Goal: Task Accomplishment & Management: Use online tool/utility

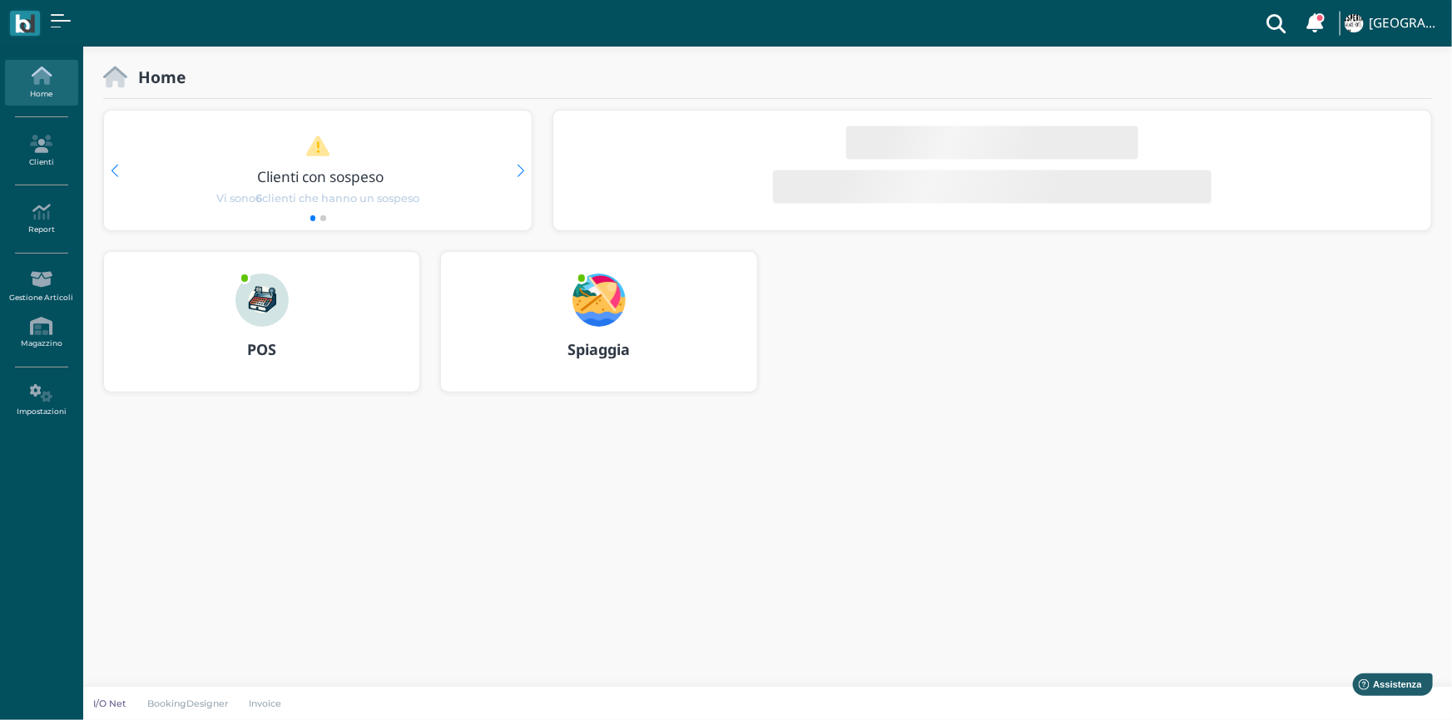
click at [603, 351] on b "Spiaggia" at bounding box center [598, 349] width 62 height 20
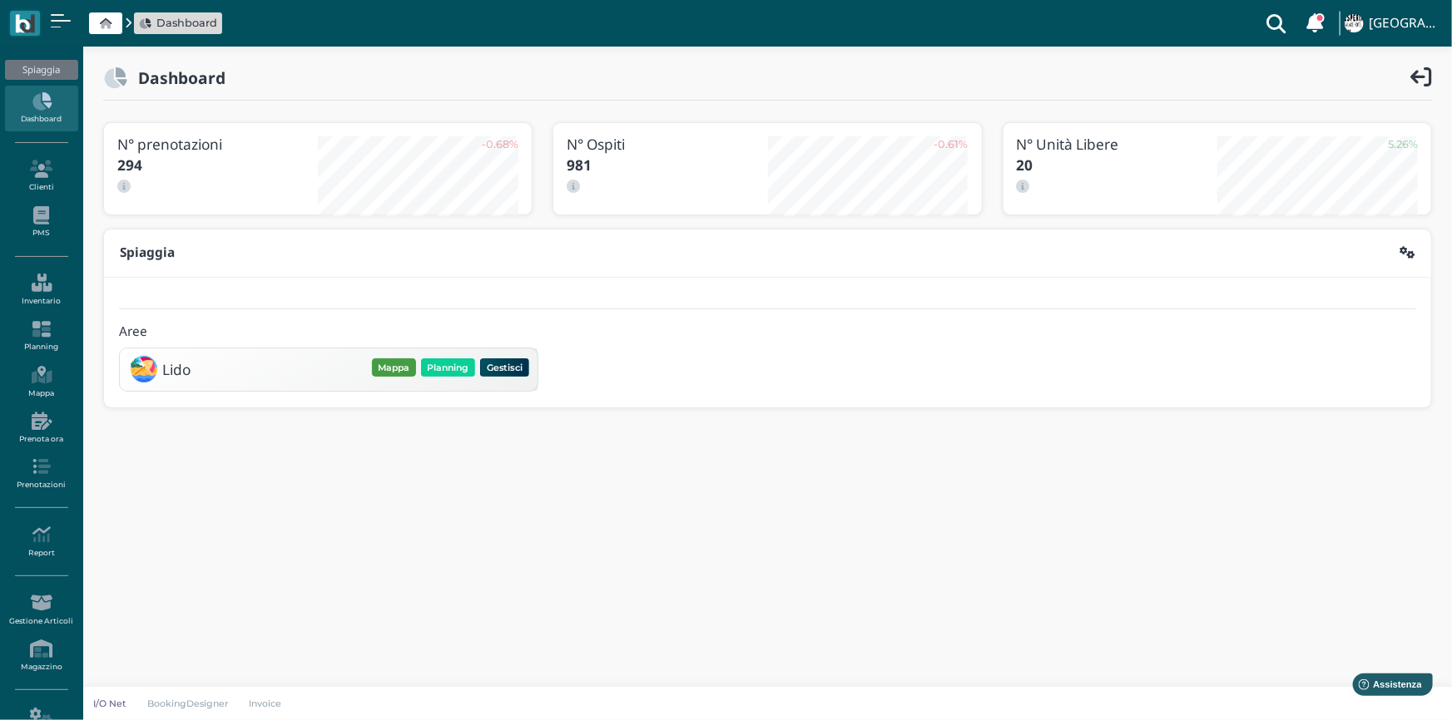
click at [399, 364] on button "Mappa" at bounding box center [394, 368] width 44 height 18
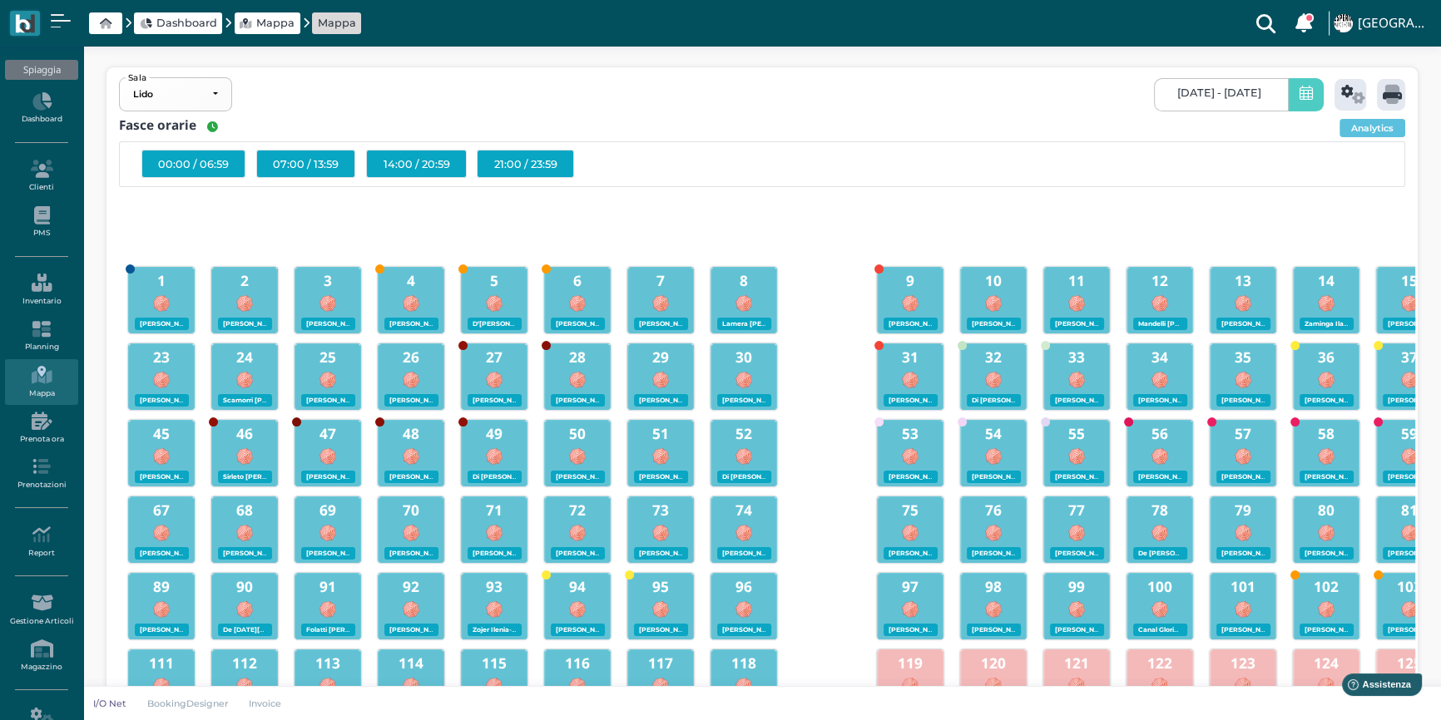
click at [1305, 94] on icon at bounding box center [1306, 94] width 13 height 17
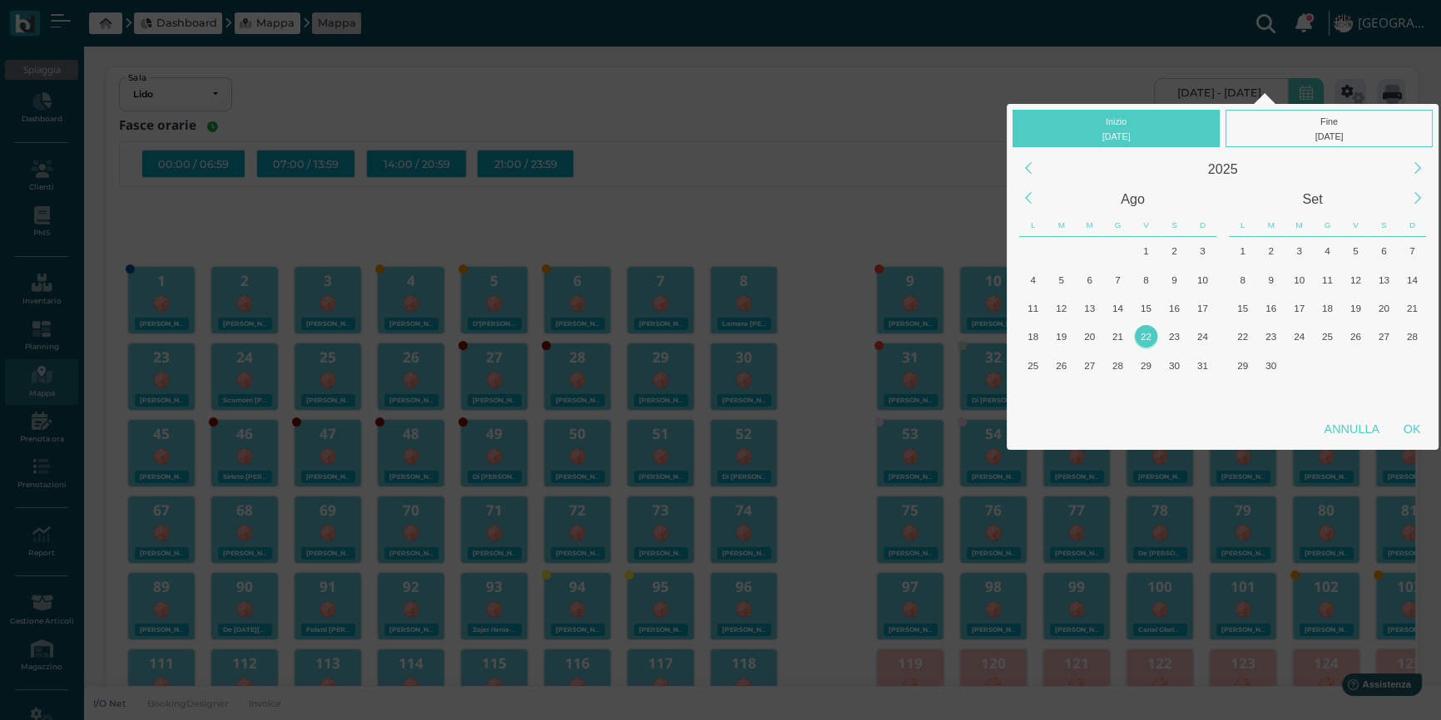
click at [1146, 337] on div "22" at bounding box center [1146, 336] width 22 height 22
click at [1146, 336] on div "22" at bounding box center [1146, 336] width 22 height 22
click at [1408, 426] on div "OK" at bounding box center [1412, 429] width 42 height 30
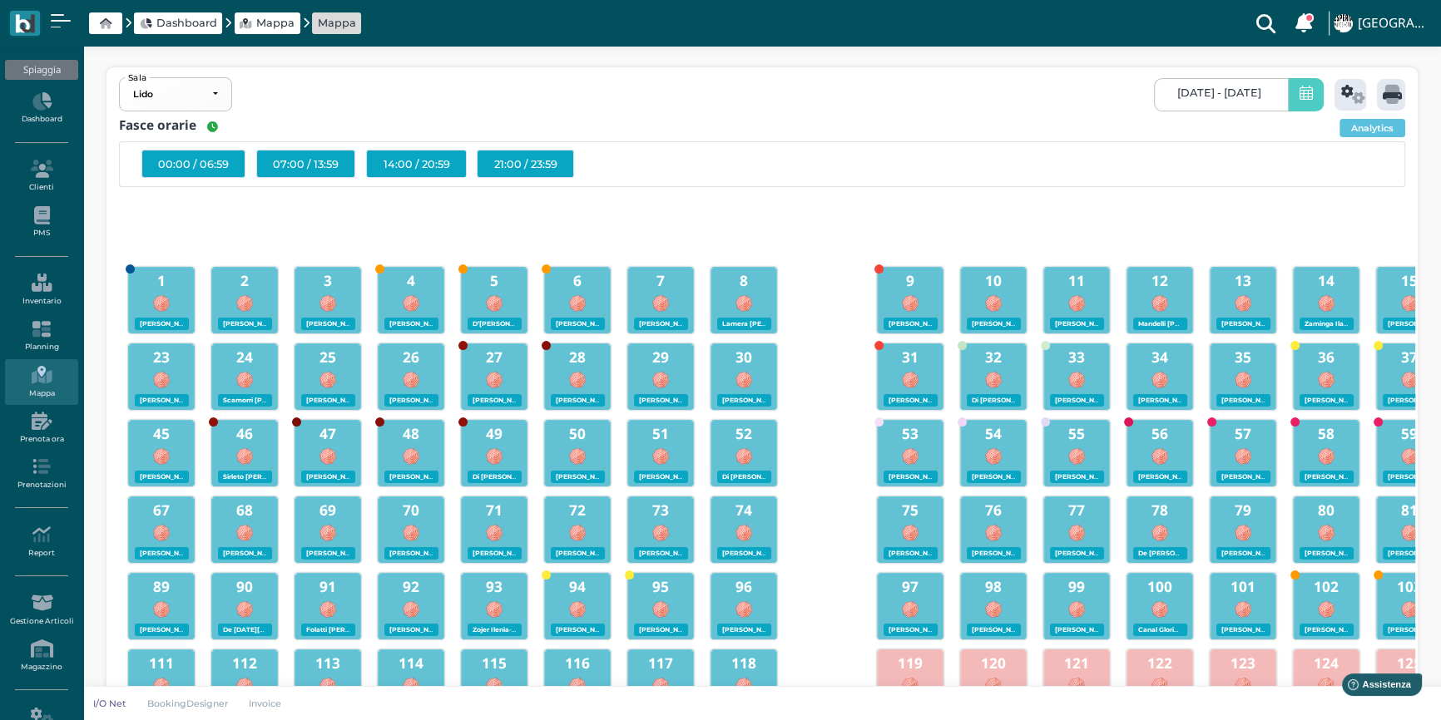
type input "22/08/2025 - 22/08/2025"
click at [1344, 95] on icon at bounding box center [1353, 94] width 24 height 19
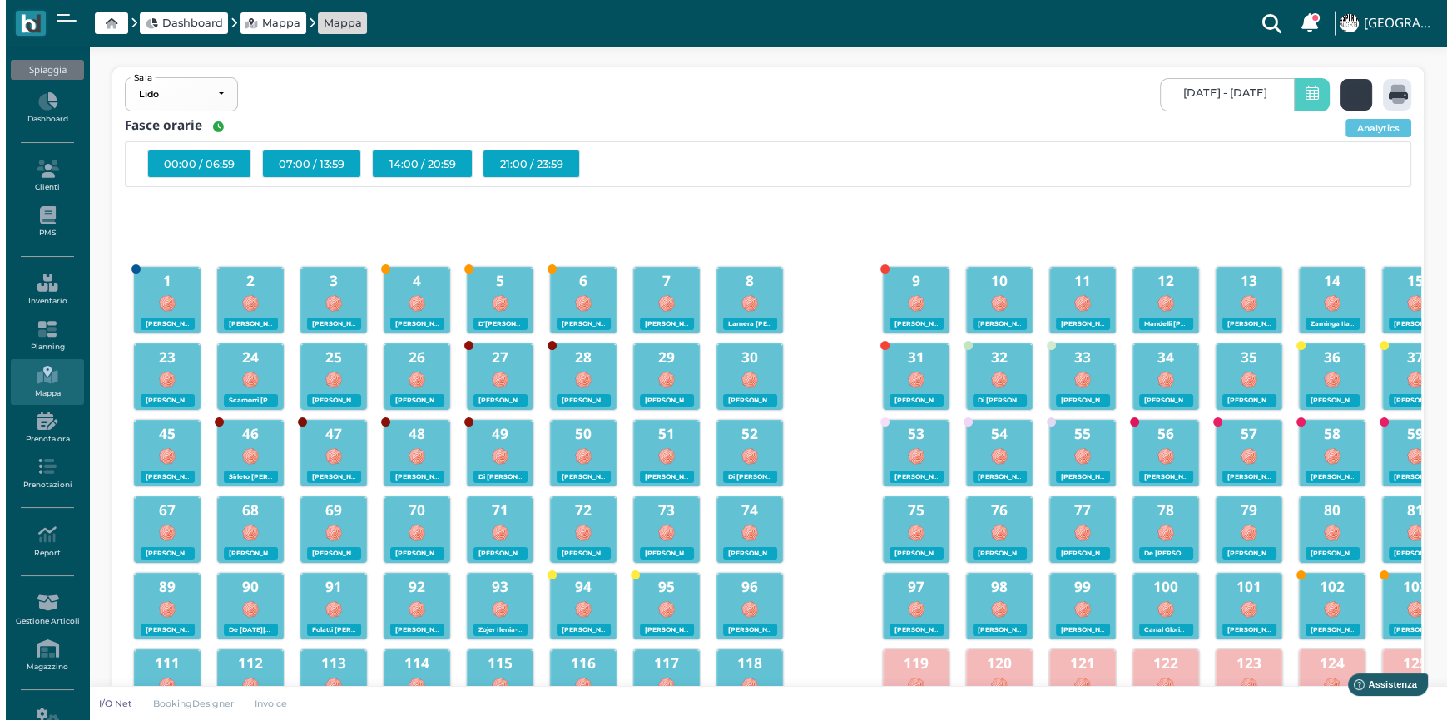
scroll to position [0, 0]
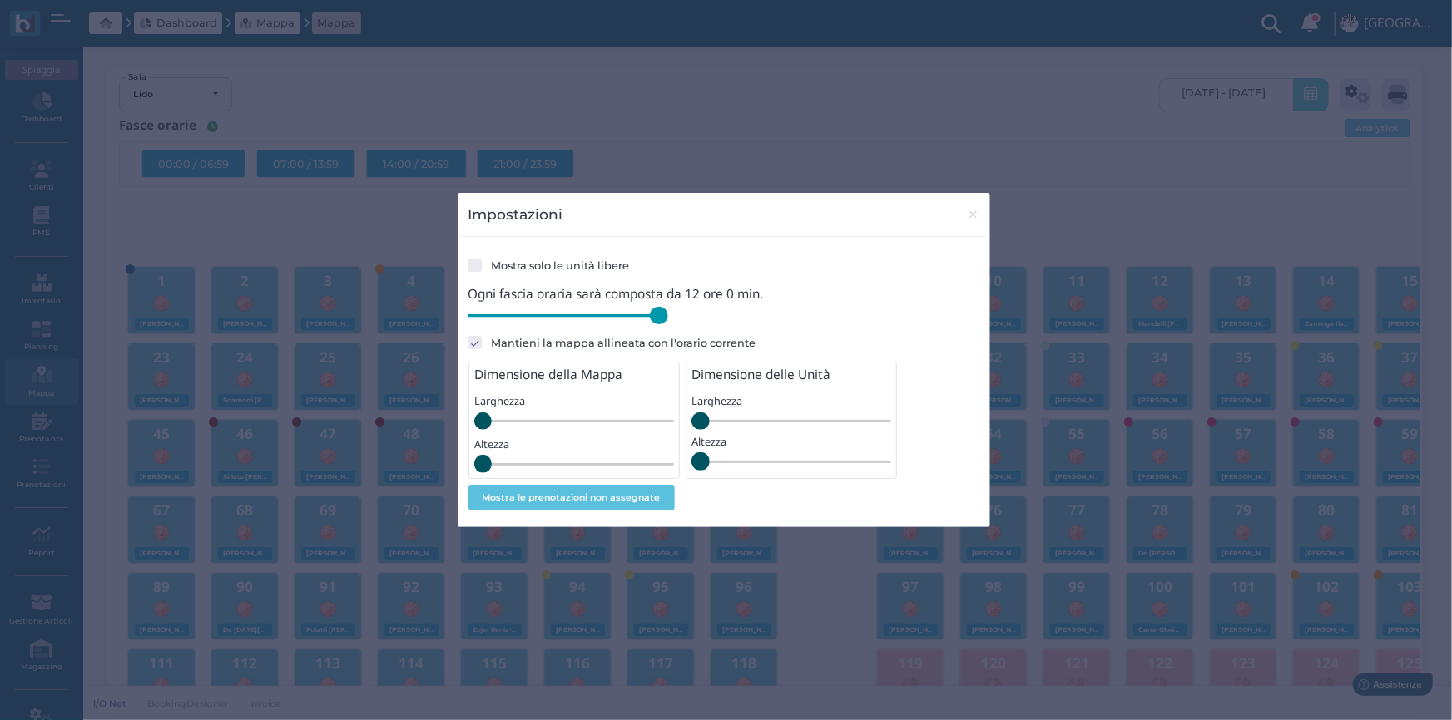
drag, startPoint x: 582, startPoint y: 322, endPoint x: 687, endPoint y: 329, distance: 105.9
type input "720"
click at [668, 325] on input "range" at bounding box center [568, 316] width 200 height 18
click at [972, 216] on span "×" at bounding box center [973, 215] width 12 height 22
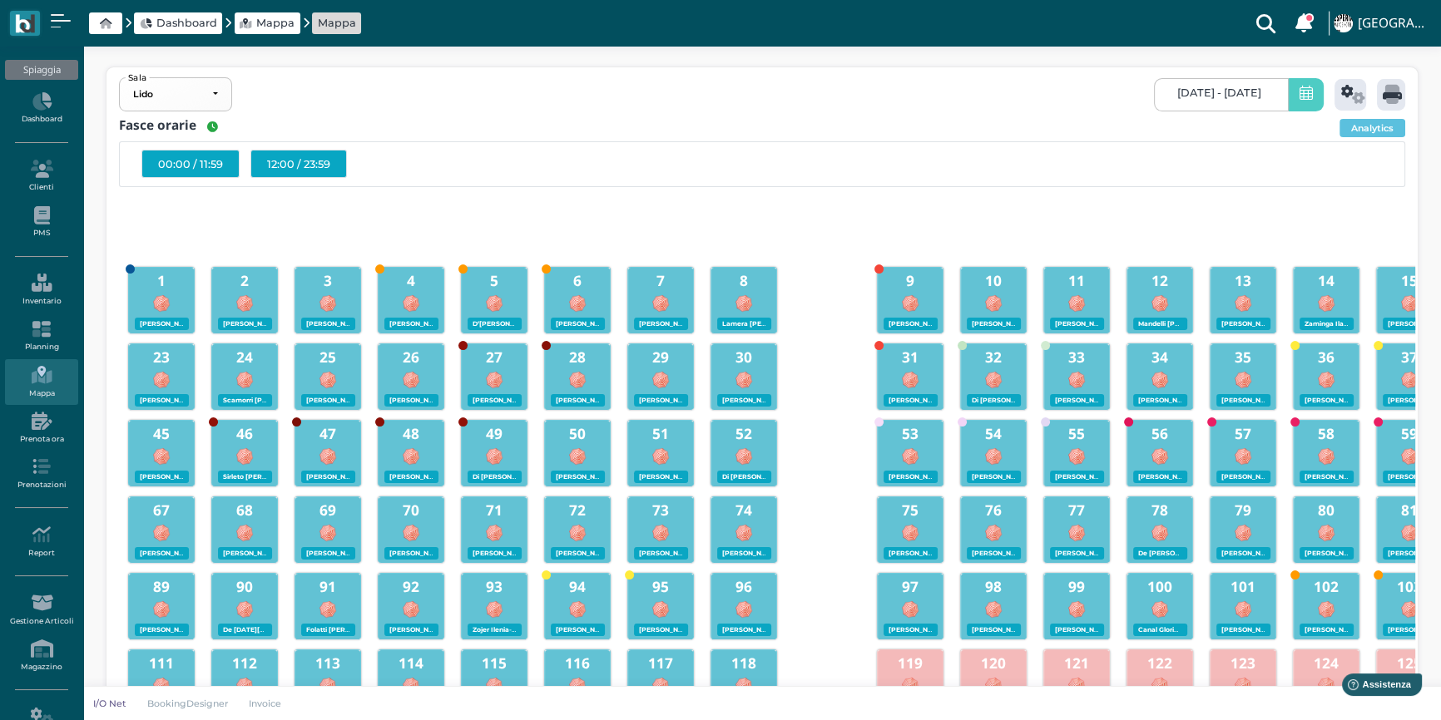
click at [296, 166] on div "12:00 / 23:59" at bounding box center [298, 164] width 97 height 28
click at [1393, 97] on icon at bounding box center [1392, 94] width 19 height 19
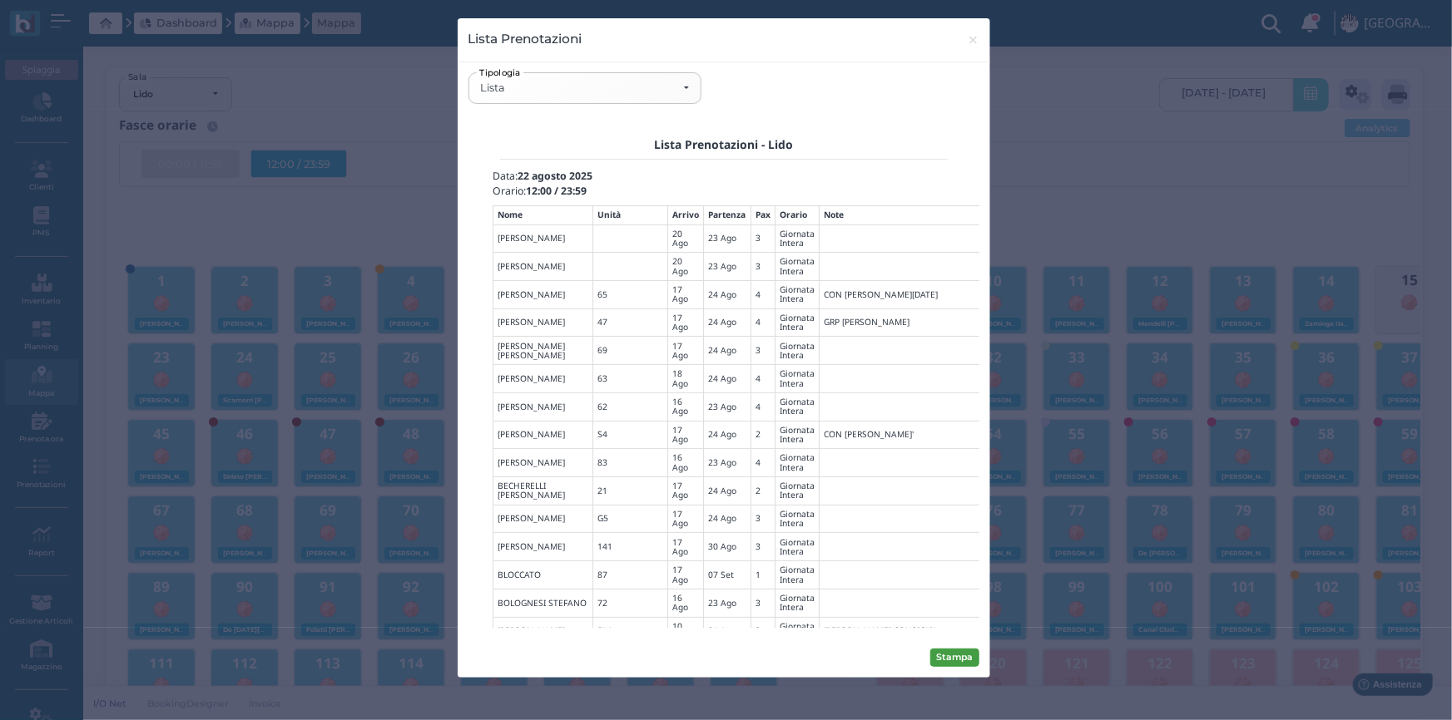
click at [967, 656] on button "Stampa" at bounding box center [954, 658] width 49 height 18
click at [685, 94] on div "Lista" at bounding box center [584, 88] width 209 height 13
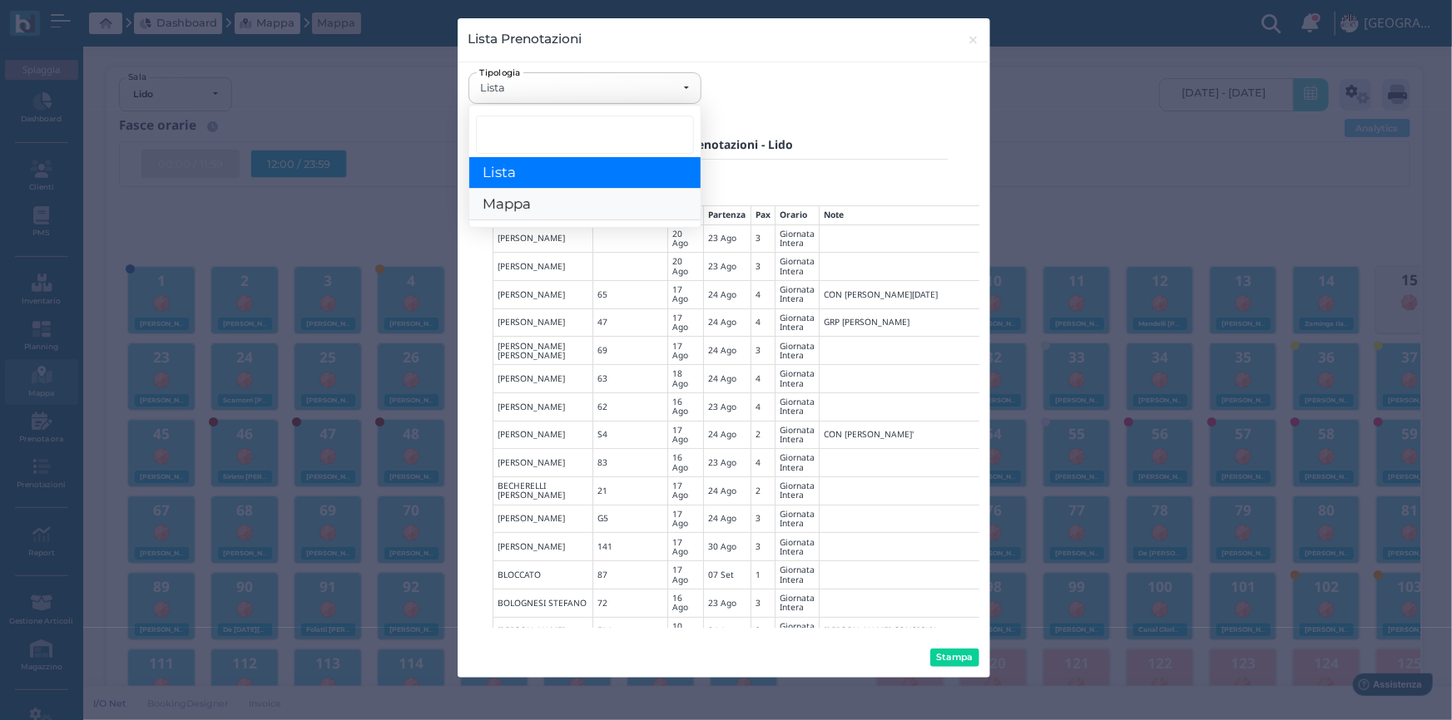
click at [527, 207] on span "Mappa" at bounding box center [507, 204] width 48 height 17
select select "map"
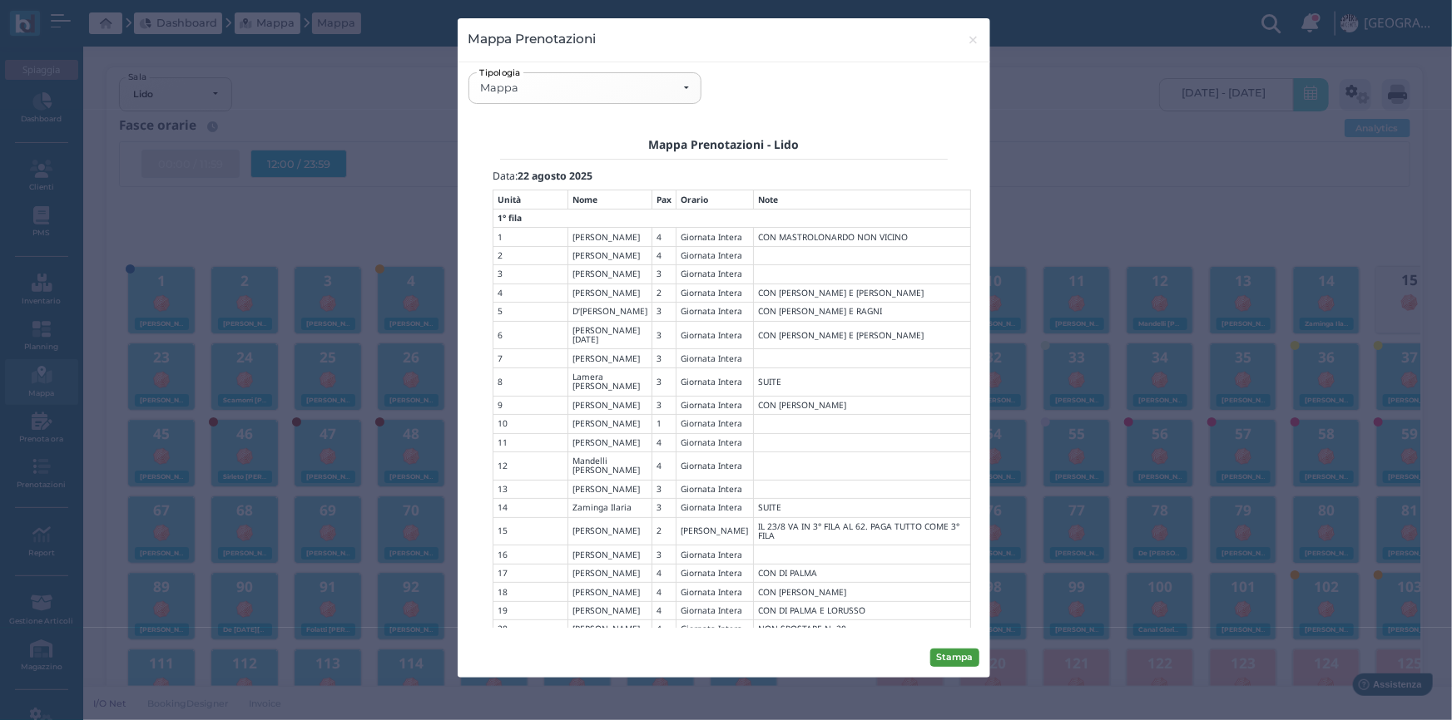
click at [943, 653] on button "Stampa" at bounding box center [954, 658] width 49 height 18
click at [971, 42] on span "×" at bounding box center [973, 40] width 12 height 22
